Goal: Task Accomplishment & Management: Manage account settings

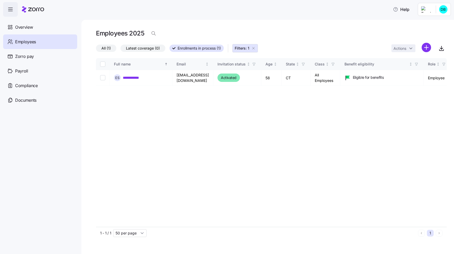
click at [26, 41] on span "Employees" at bounding box center [25, 42] width 21 height 7
click at [23, 25] on span "Overview" at bounding box center [24, 27] width 18 height 7
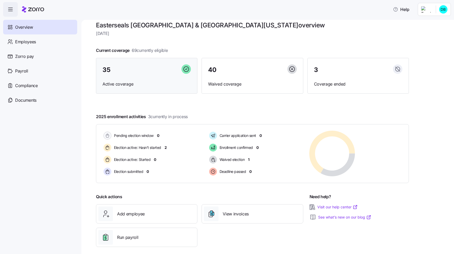
scroll to position [13, 0]
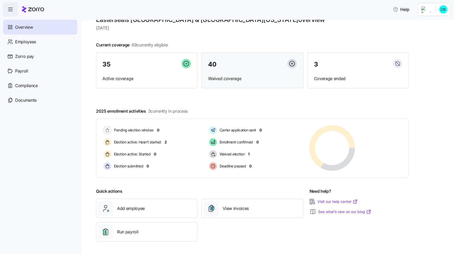
click at [223, 81] on span "Waived coverage" at bounding box center [252, 78] width 88 height 7
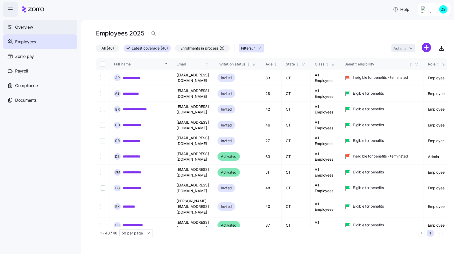
click at [25, 28] on span "Overview" at bounding box center [24, 27] width 18 height 7
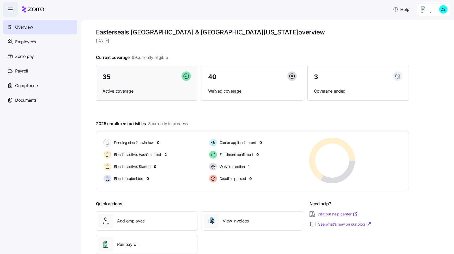
click at [122, 90] on span "Active coverage" at bounding box center [147, 91] width 88 height 7
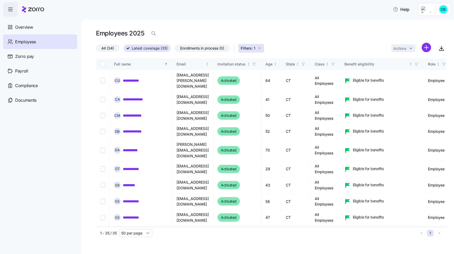
click at [109, 48] on span "All (34)" at bounding box center [107, 48] width 13 height 7
click at [96, 50] on input "All (34)" at bounding box center [96, 50] width 0 height 0
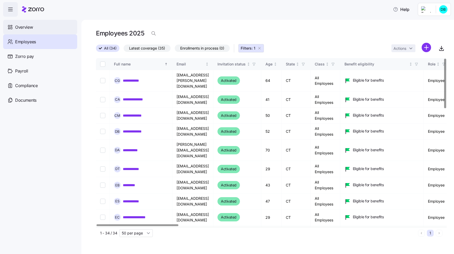
click at [29, 27] on span "Overview" at bounding box center [24, 27] width 18 height 7
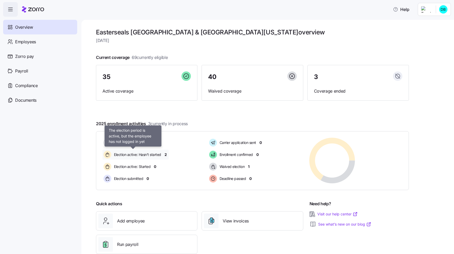
click at [140, 156] on span "Election active: Hasn't started" at bounding box center [136, 154] width 49 height 5
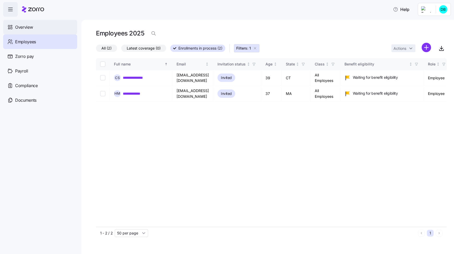
click at [26, 27] on span "Overview" at bounding box center [24, 27] width 18 height 7
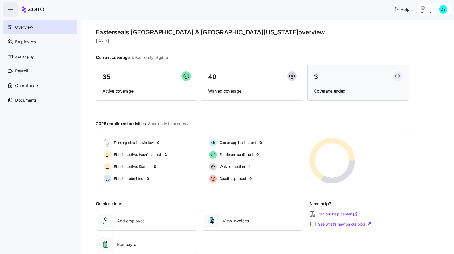
click at [332, 92] on span "Coverage ended" at bounding box center [358, 91] width 88 height 7
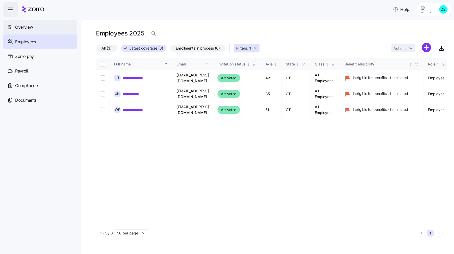
click at [17, 26] on span "Overview" at bounding box center [24, 27] width 18 height 7
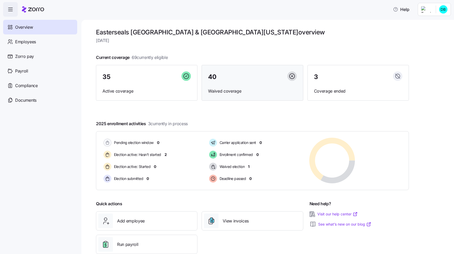
click at [222, 92] on span "Waived coverage" at bounding box center [252, 91] width 88 height 7
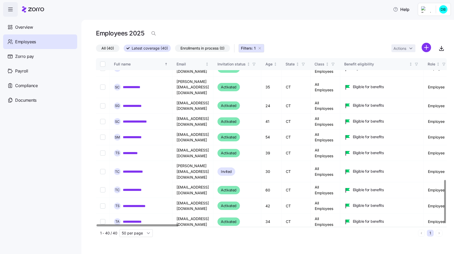
scroll to position [473, 0]
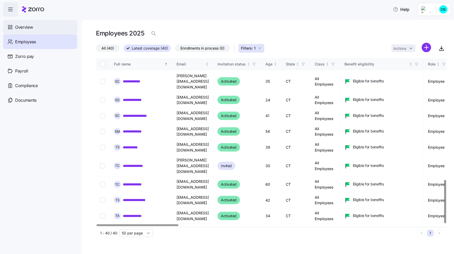
click at [23, 25] on span "Overview" at bounding box center [24, 27] width 18 height 7
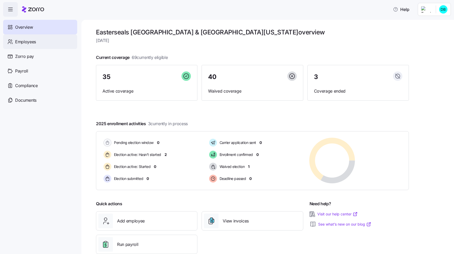
click at [27, 41] on span "Employees" at bounding box center [25, 42] width 21 height 7
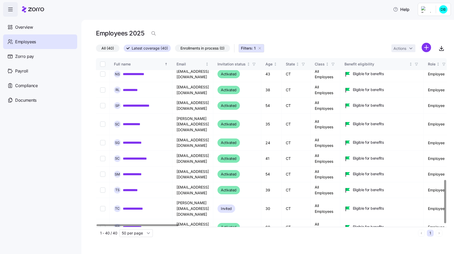
scroll to position [473, 0]
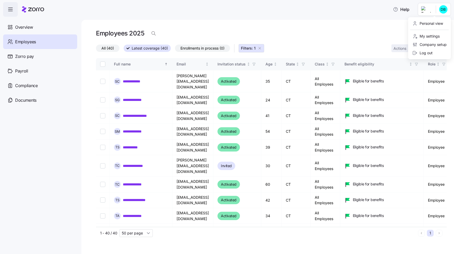
click at [444, 8] on html "**********" at bounding box center [227, 125] width 454 height 251
click at [426, 52] on div "Log out" at bounding box center [423, 53] width 20 height 6
